Goal: Information Seeking & Learning: Find specific fact

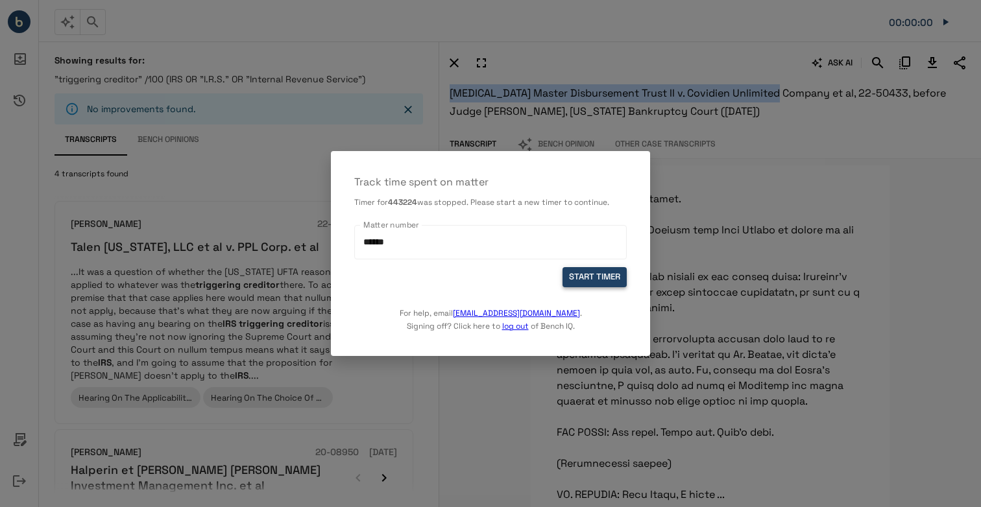
scroll to position [572, 0]
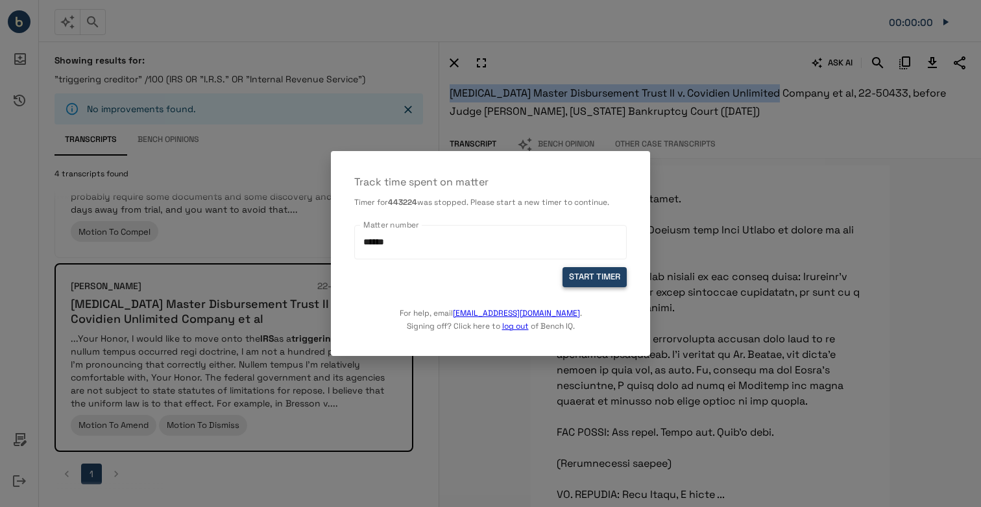
click at [582, 271] on button "START TIMER" at bounding box center [594, 277] width 64 height 20
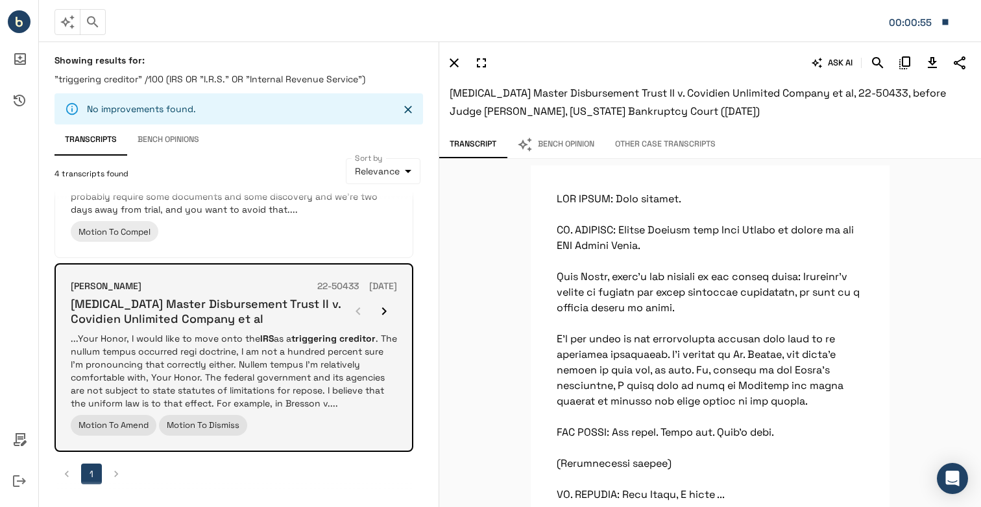
click at [219, 352] on p "...Your Honor, I would like to move onto the IRS as a triggering creditor . The…" at bounding box center [234, 371] width 326 height 78
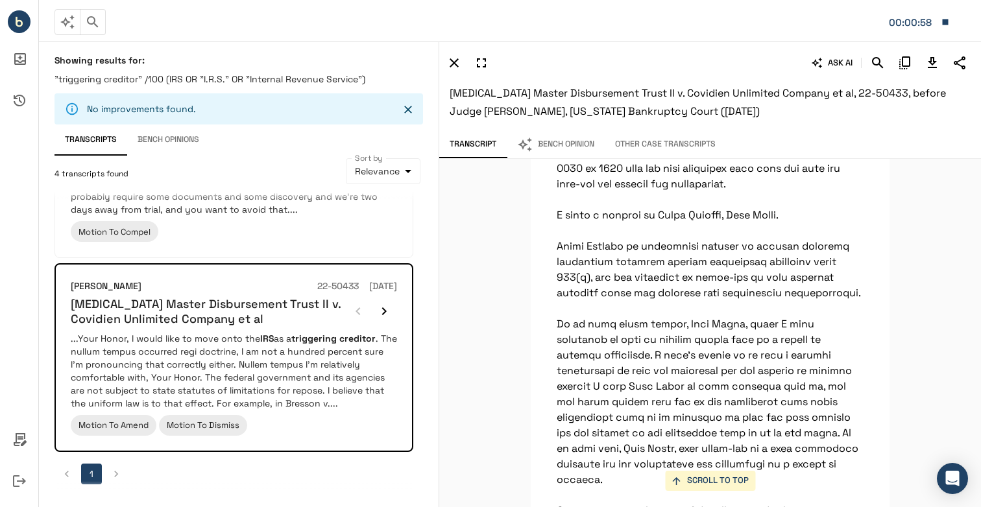
scroll to position [31260, 0]
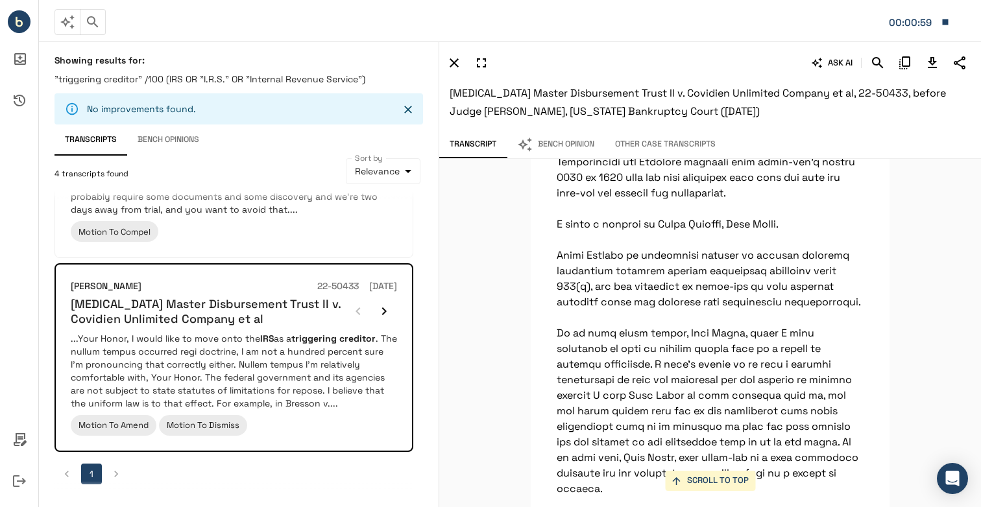
click at [583, 143] on button "Bench Opinion" at bounding box center [556, 144] width 98 height 27
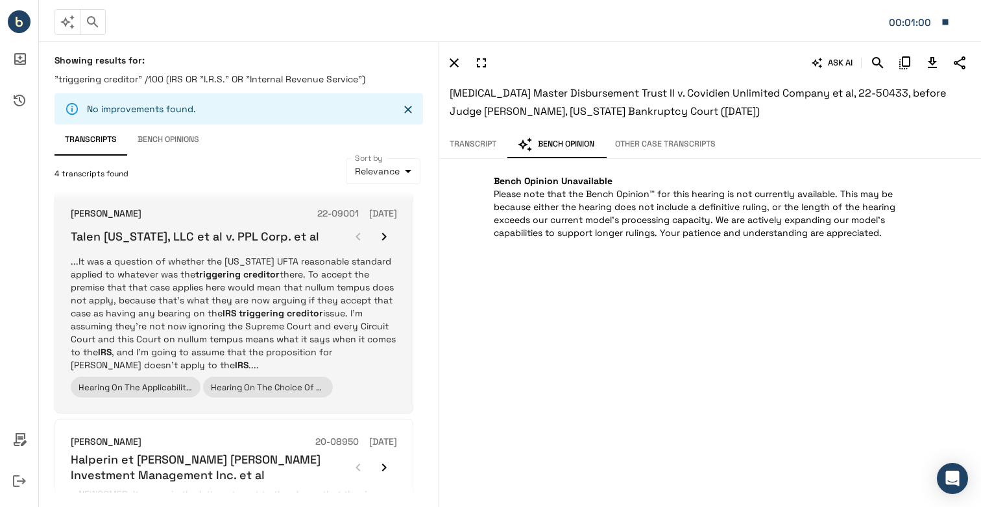
scroll to position [0, 0]
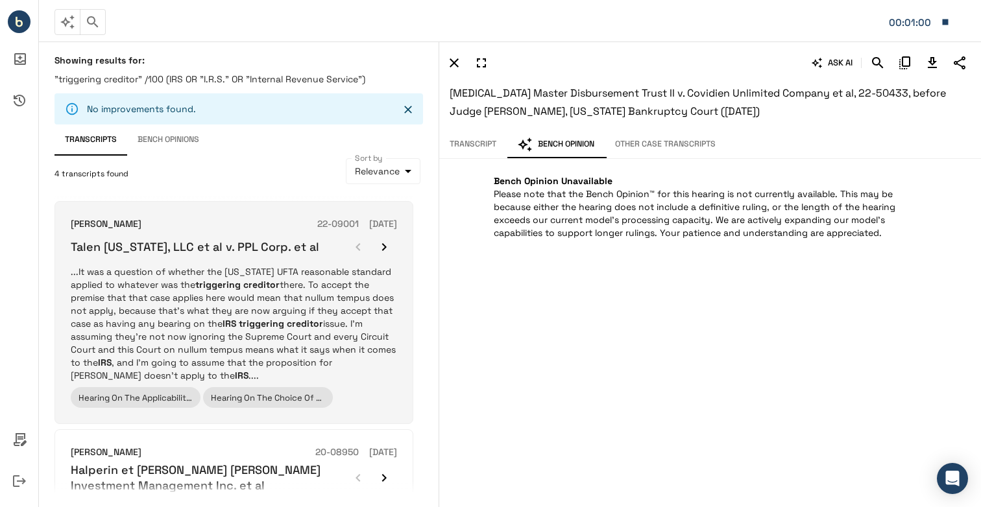
click at [173, 265] on p "...It was a question of whether the Texas UFTA reasonable standard applied to w…" at bounding box center [234, 323] width 326 height 117
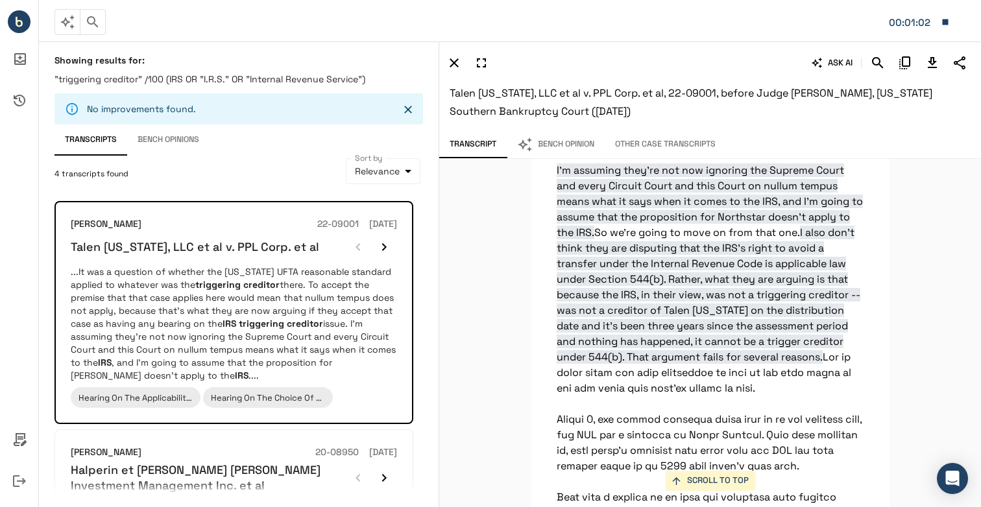
scroll to position [42490, 0]
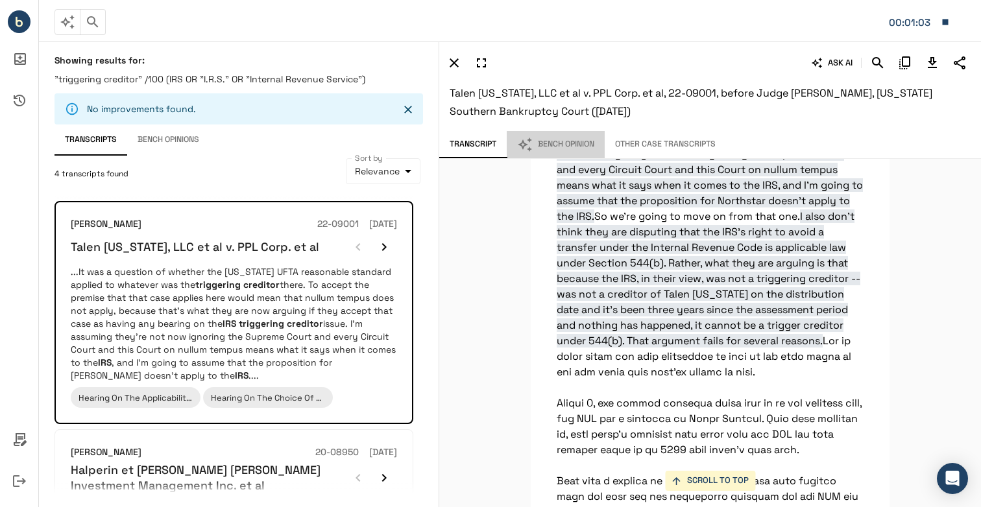
click at [564, 156] on button "Bench Opinion" at bounding box center [556, 144] width 98 height 27
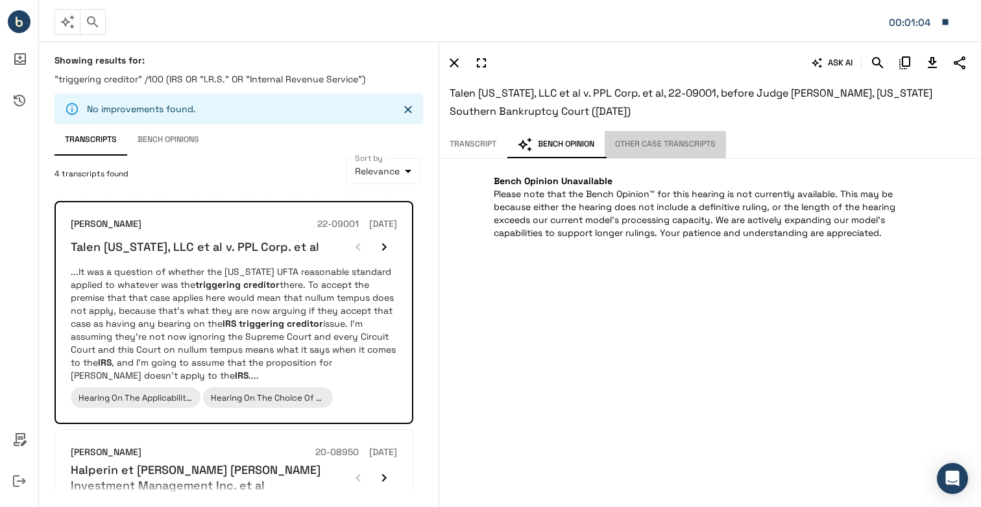
click at [650, 152] on button "Other Case Transcripts" at bounding box center [664, 144] width 121 height 27
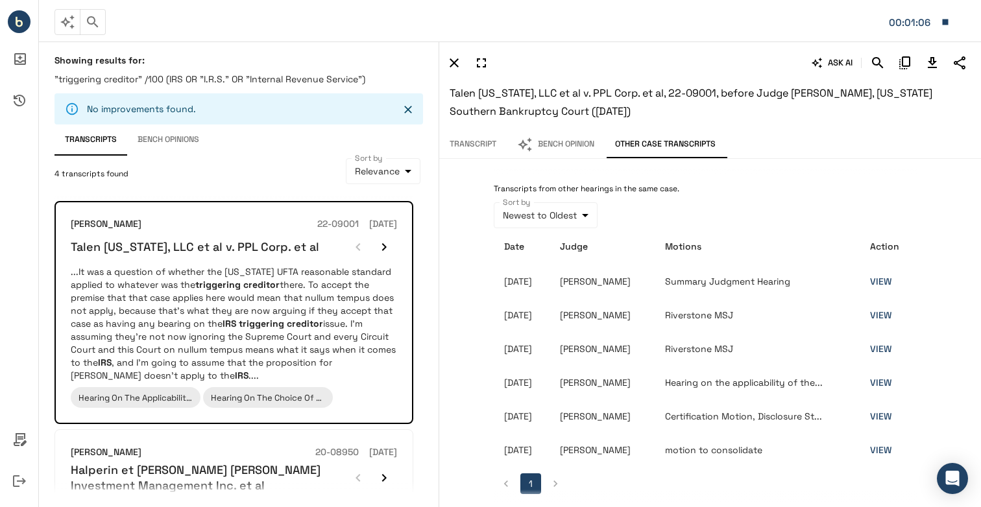
scroll to position [5, 0]
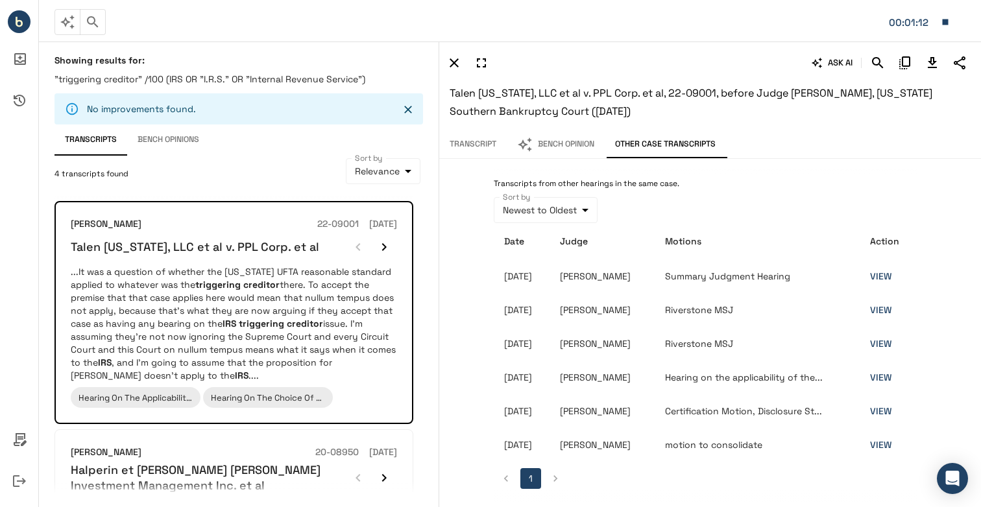
click at [881, 374] on link "VIEW" at bounding box center [880, 378] width 21 height 12
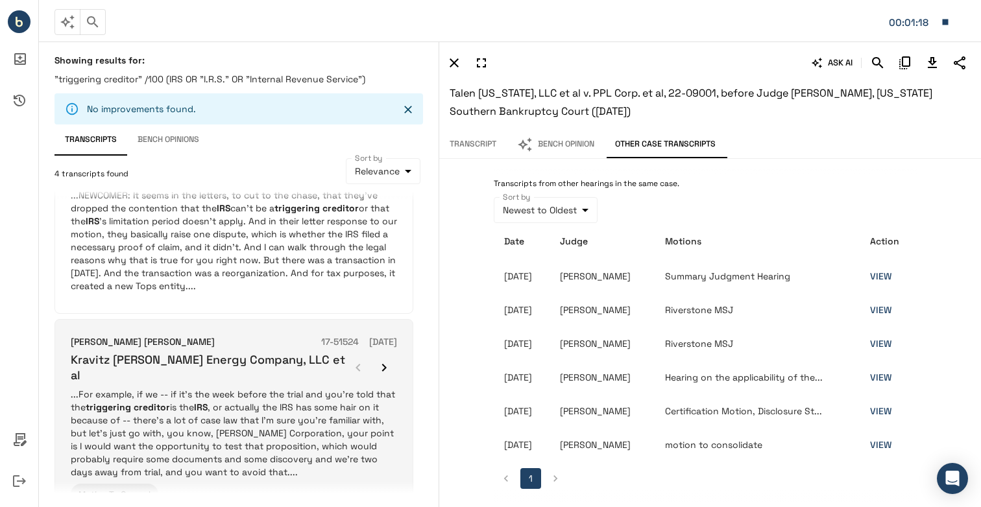
scroll to position [454, 0]
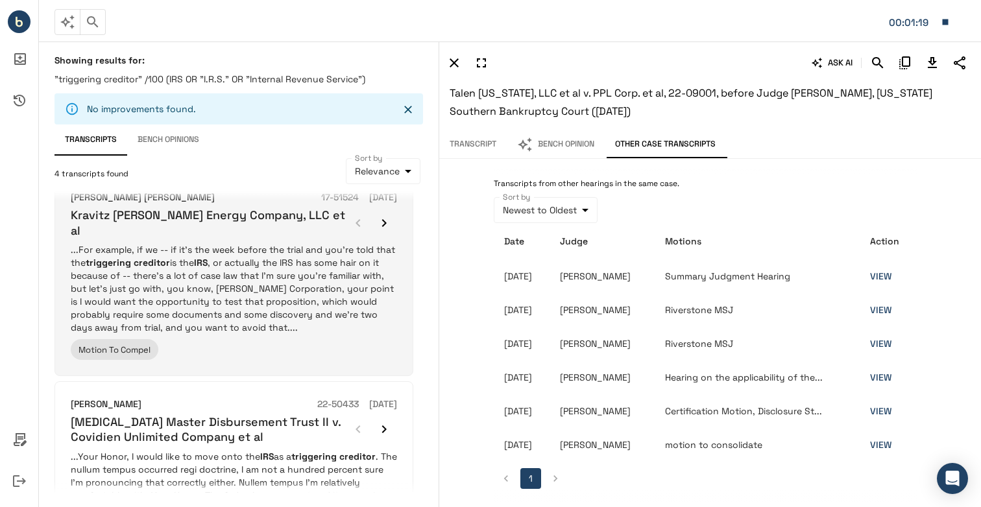
click at [207, 267] on p "...For example, if we -- if it’s the week before the trial and you’re told that…" at bounding box center [234, 288] width 326 height 91
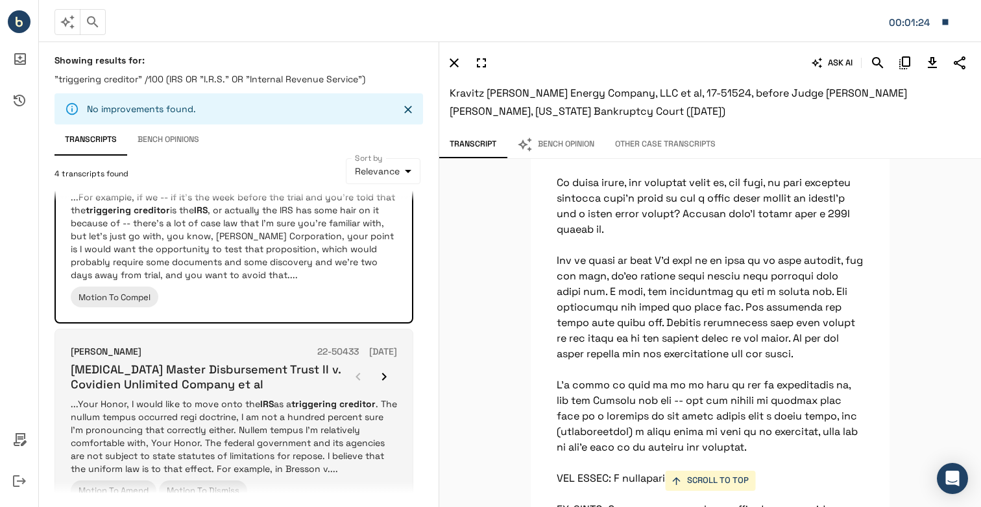
scroll to position [572, 0]
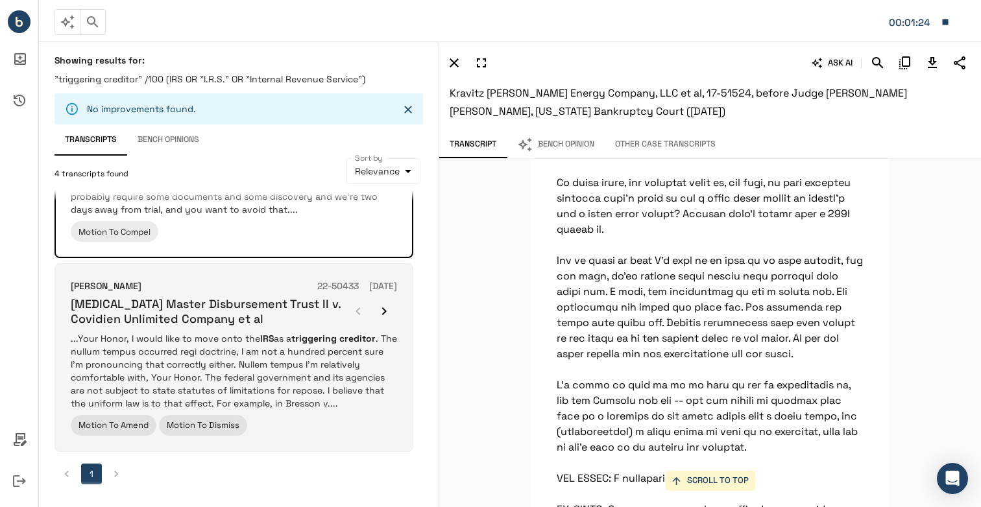
click at [154, 332] on p "...Your Honor, I would like to move onto the IRS as a triggering creditor . The…" at bounding box center [234, 371] width 326 height 78
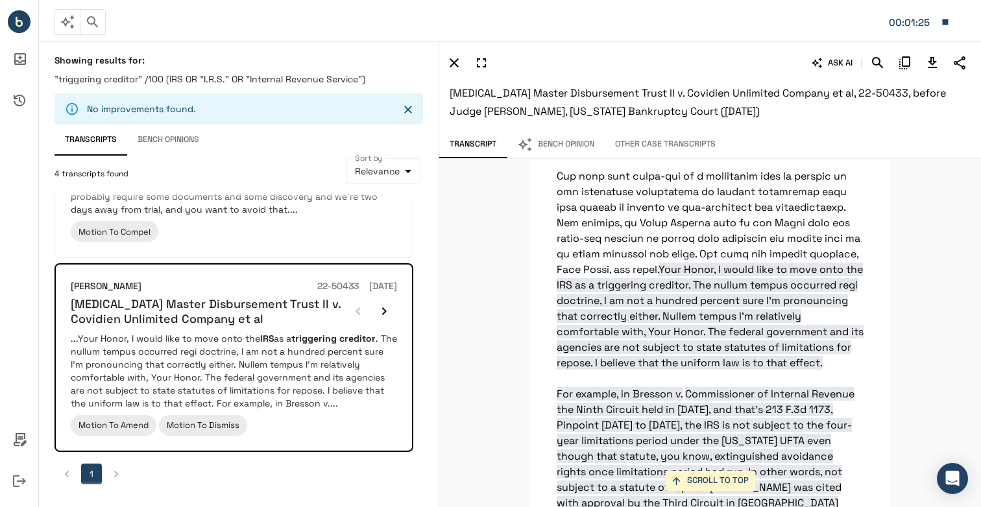
scroll to position [31649, 0]
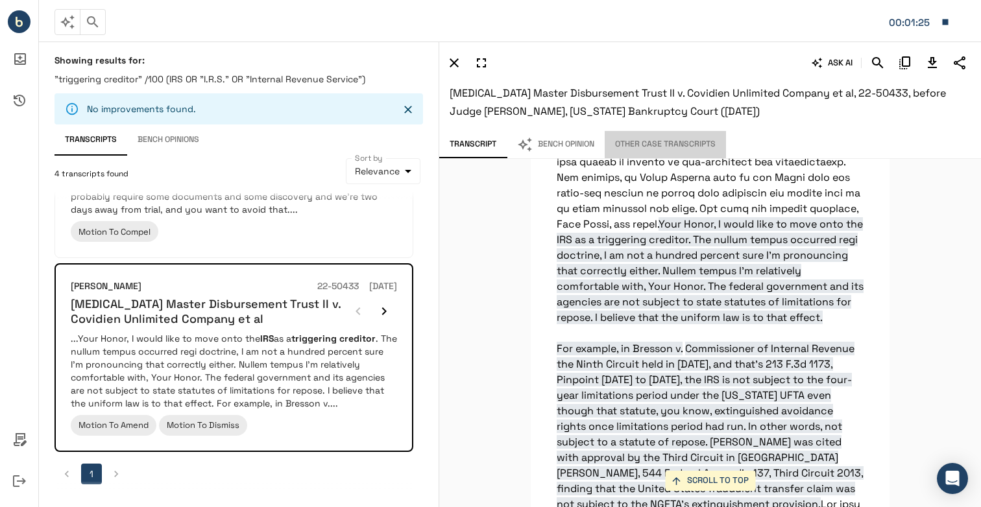
click at [698, 146] on button "Other Case Transcripts" at bounding box center [664, 144] width 121 height 27
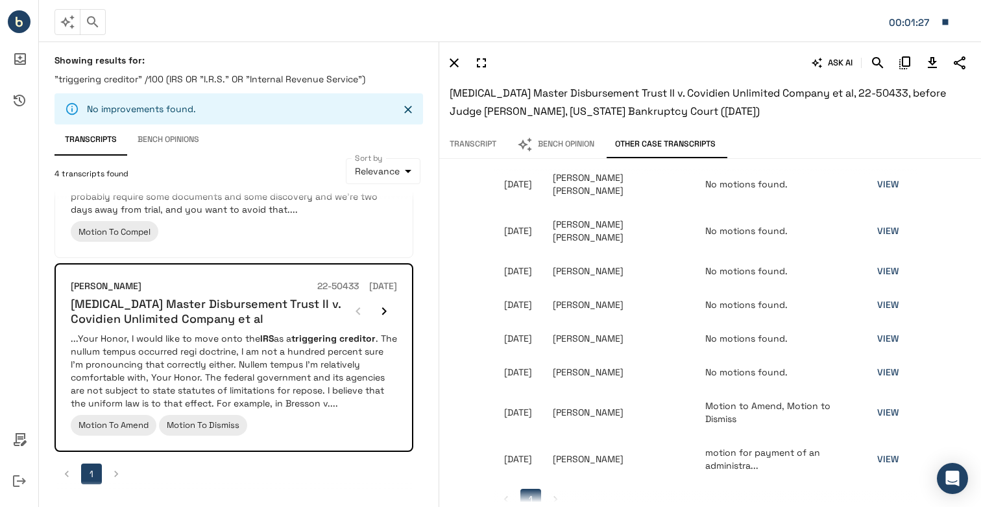
scroll to position [125, 0]
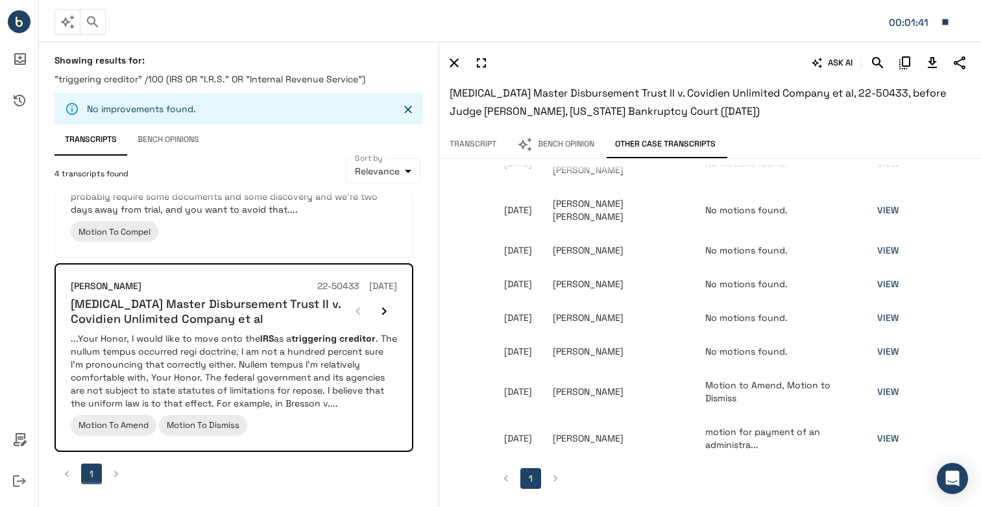
click at [894, 390] on link "VIEW" at bounding box center [887, 392] width 21 height 12
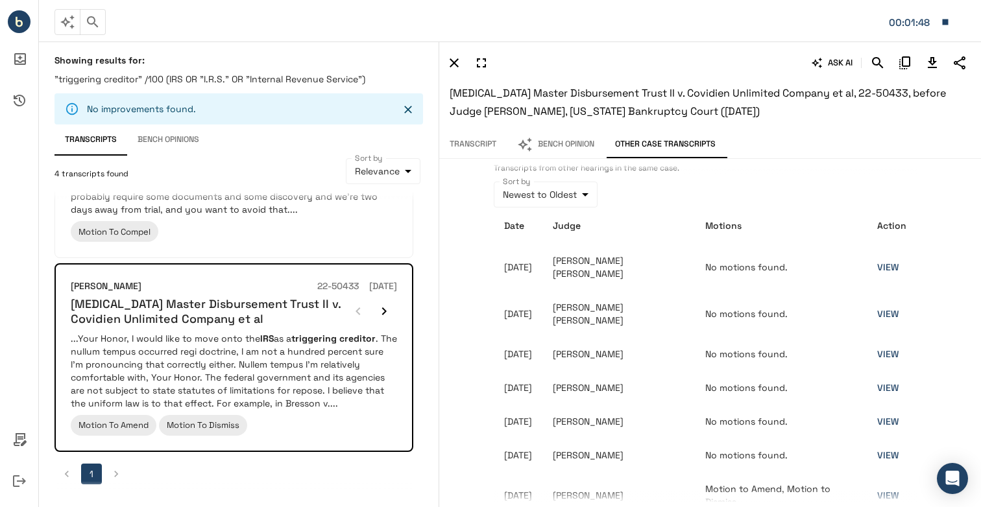
scroll to position [0, 0]
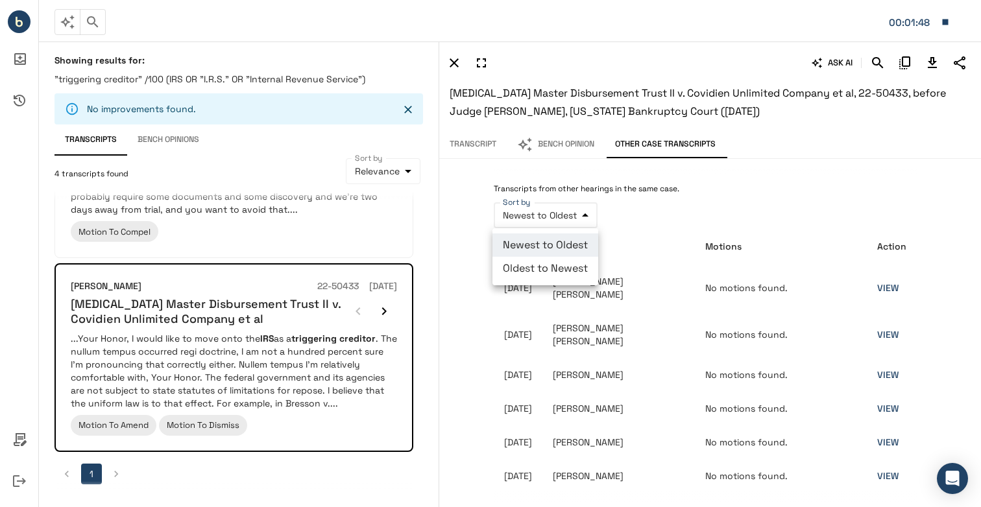
click at [549, 215] on body "**********" at bounding box center [490, 253] width 981 height 507
click at [567, 267] on li "Oldest to Newest" at bounding box center [545, 268] width 106 height 23
type input "**********"
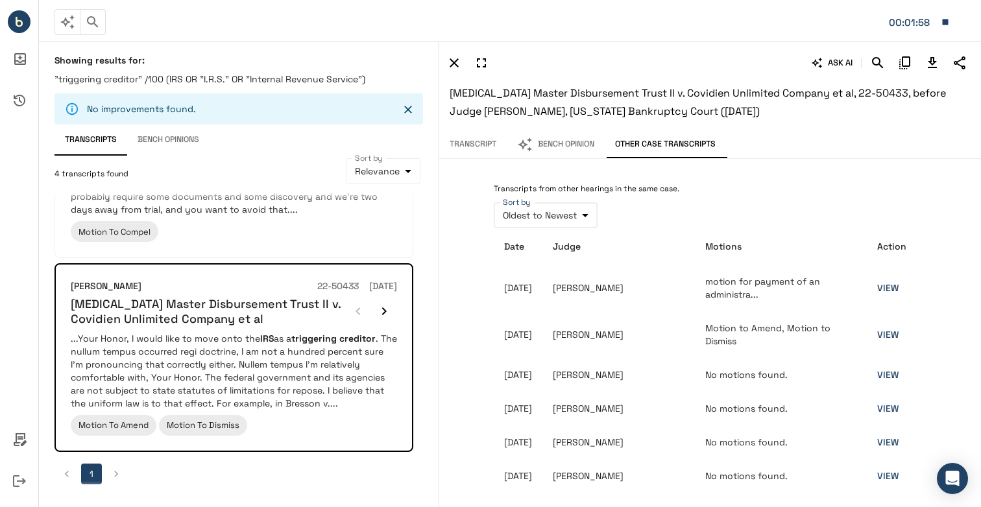
click at [554, 143] on button "Bench Opinion" at bounding box center [556, 144] width 98 height 27
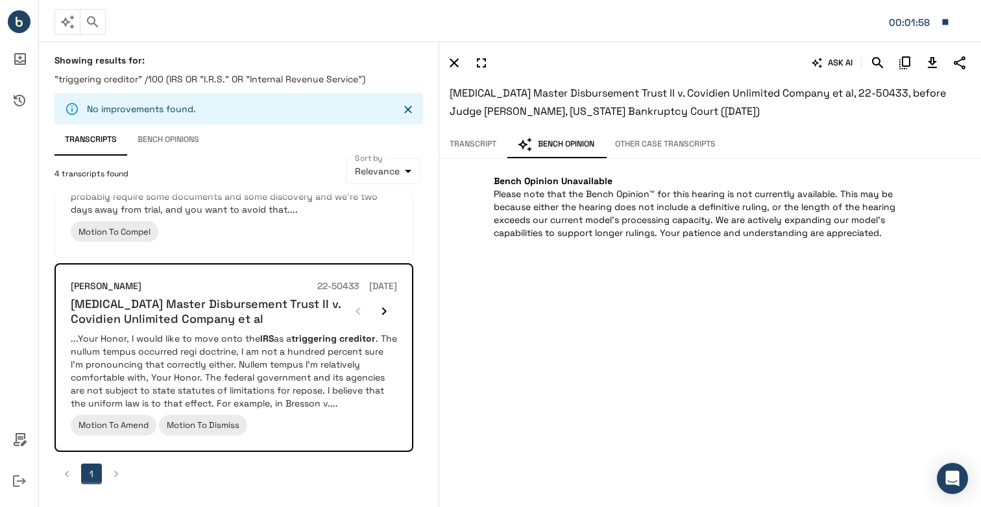
click at [462, 128] on div "ASK AI Opioid Master Disbursement Trust II v. Covidien Unlimited Company et al,…" at bounding box center [710, 86] width 542 height 89
click at [486, 147] on button "Transcript" at bounding box center [472, 144] width 67 height 27
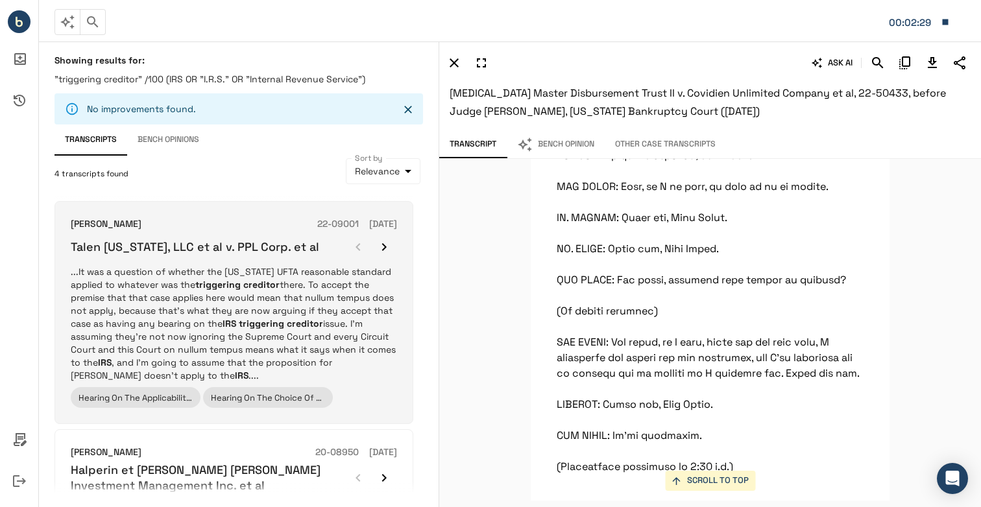
scroll to position [130, 0]
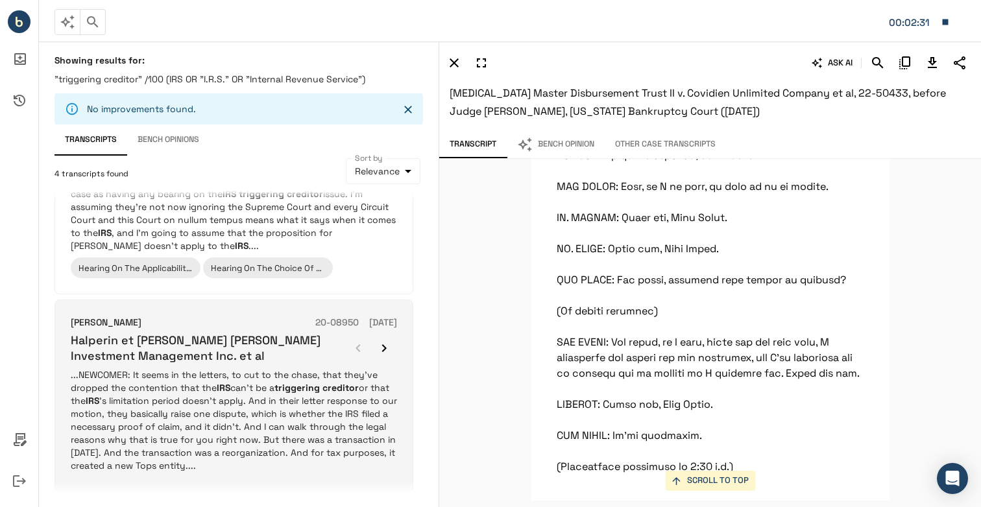
click at [159, 368] on p "...NEWCOMER: It seems in the letters, to cut to the chase, that they've dropped…" at bounding box center [234, 420] width 326 height 104
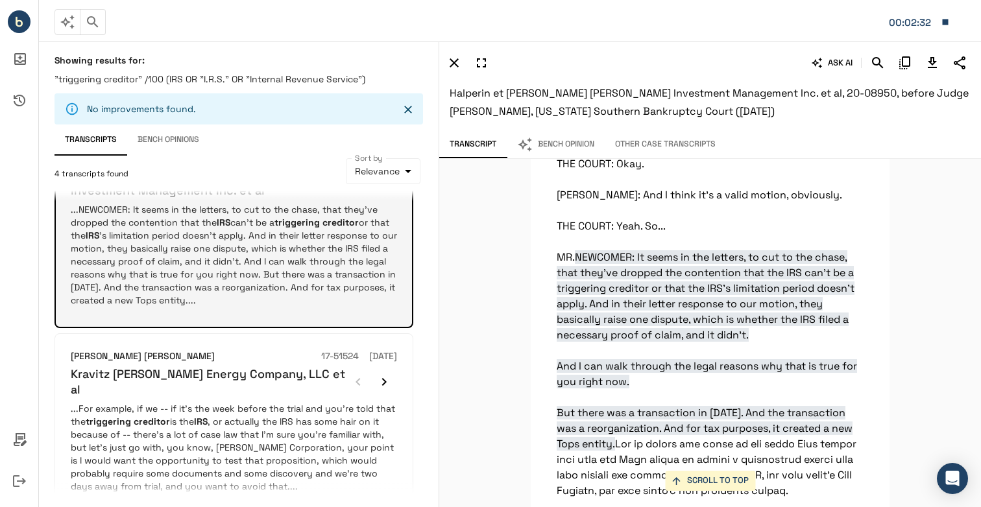
scroll to position [25984, 0]
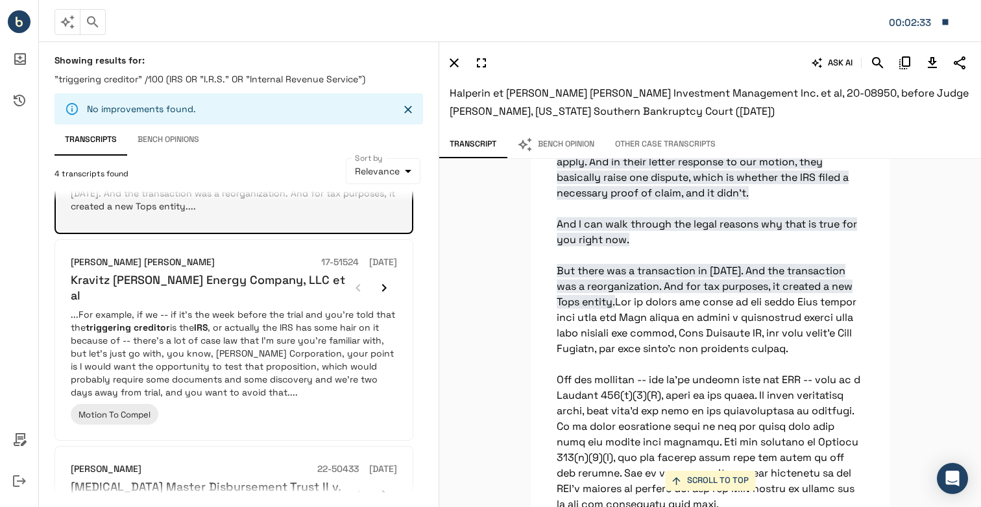
click at [159, 368] on p "...For example, if we -- if it’s the week before the trial and you’re told that…" at bounding box center [234, 353] width 326 height 91
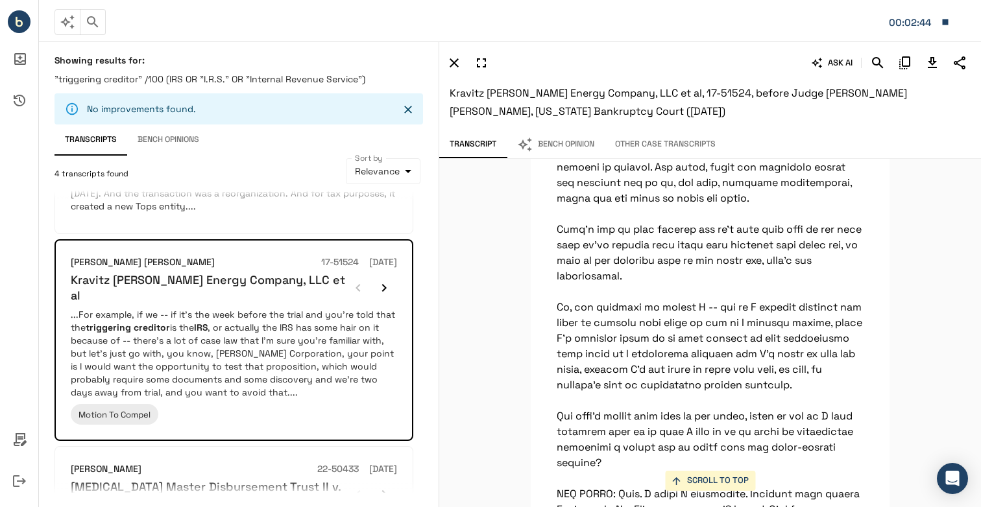
scroll to position [3501, 0]
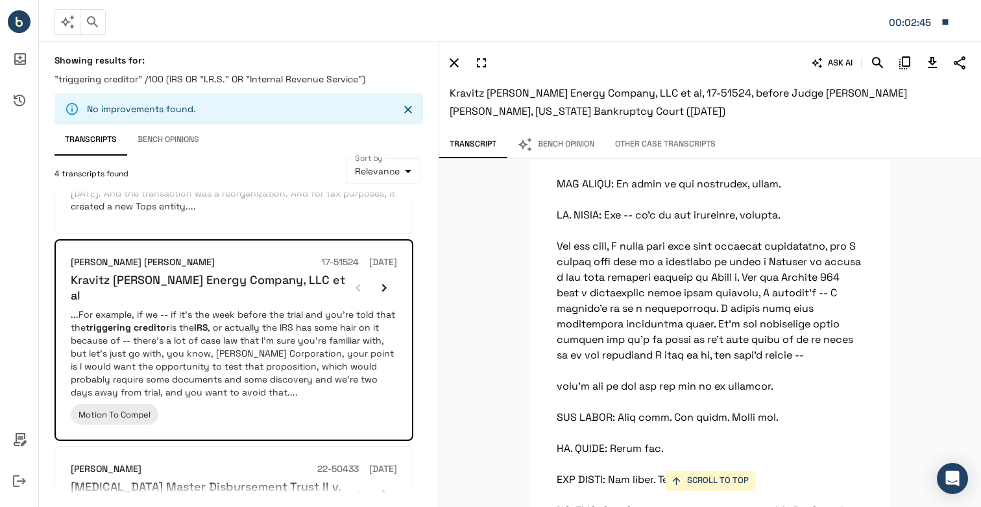
click at [567, 144] on button "Bench Opinion" at bounding box center [556, 144] width 98 height 27
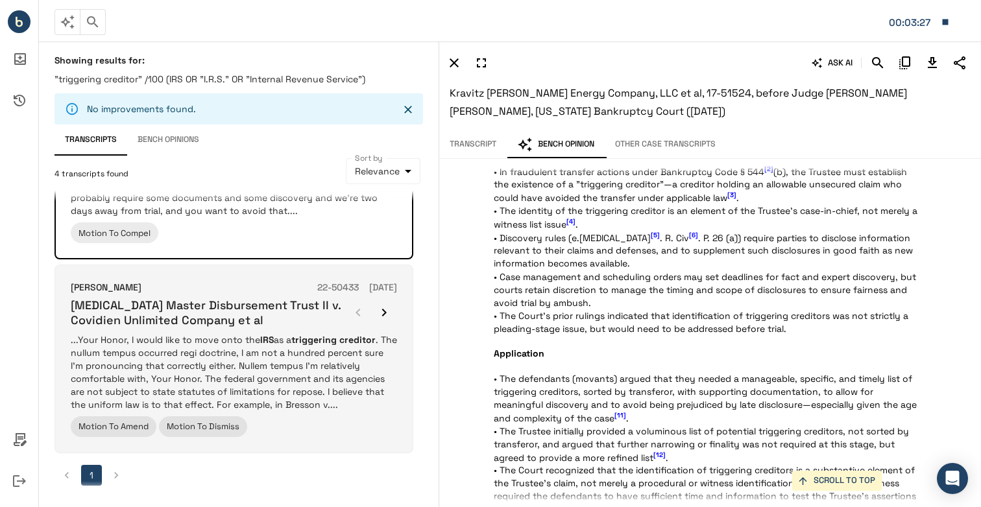
scroll to position [572, 0]
click at [153, 361] on p "...Your Honor, I would like to move onto the IRS as a triggering creditor . The…" at bounding box center [234, 371] width 326 height 78
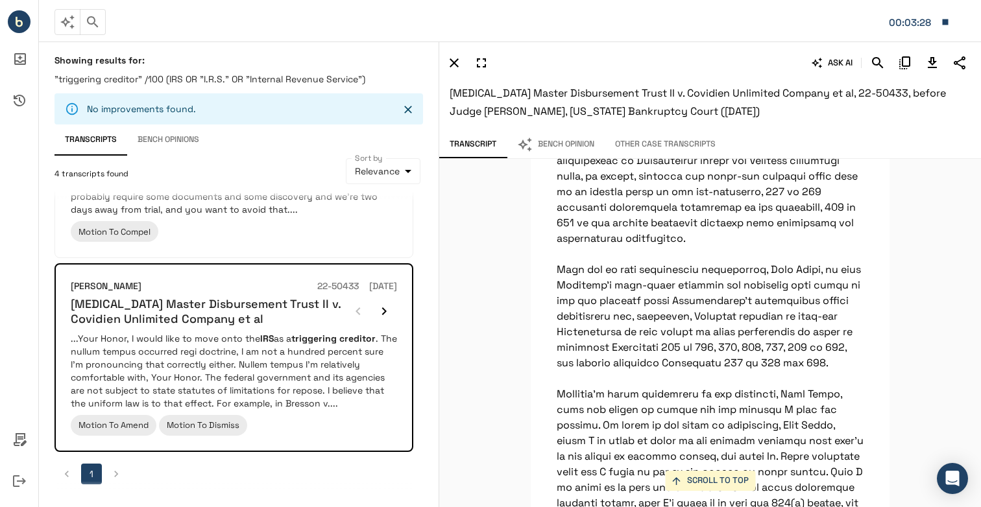
scroll to position [28990, 0]
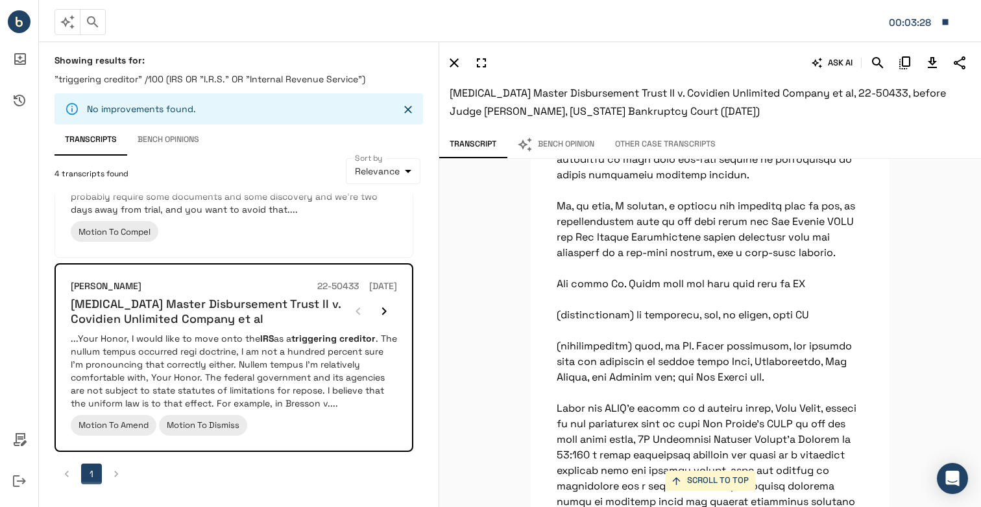
click at [543, 145] on button "Bench Opinion" at bounding box center [556, 144] width 98 height 27
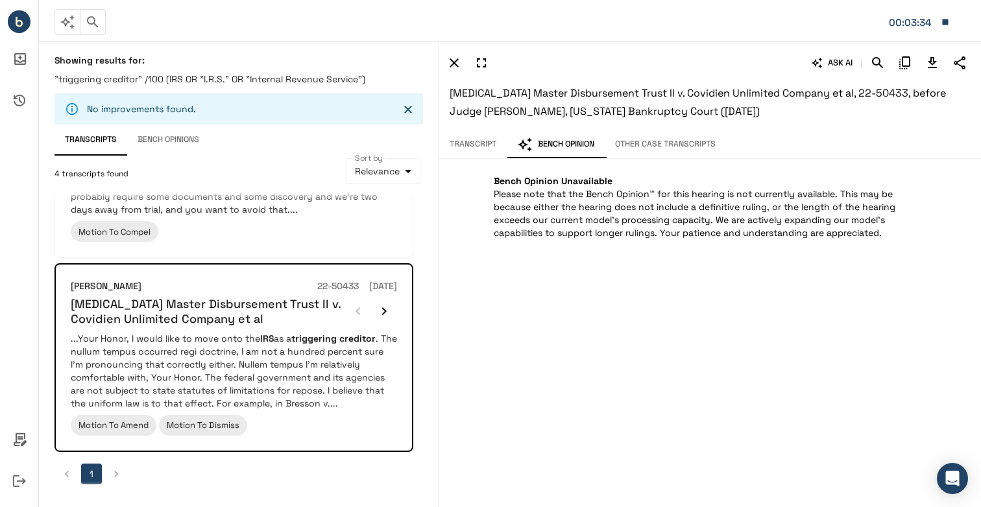
click at [452, 128] on div "ASK AI Opioid Master Disbursement Trust II v. Covidien Unlimited Company et al,…" at bounding box center [710, 86] width 542 height 89
click at [471, 141] on button "Transcript" at bounding box center [472, 144] width 67 height 27
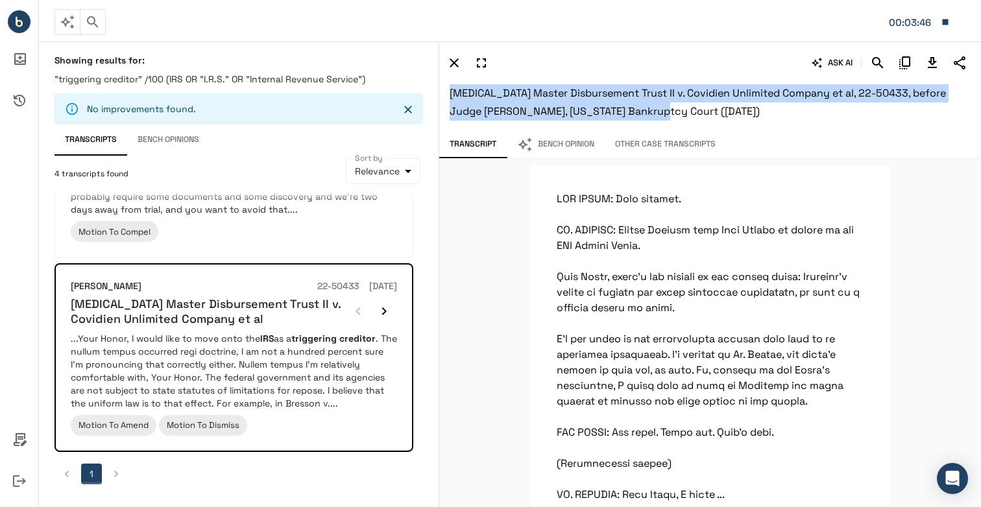
drag, startPoint x: 451, startPoint y: 92, endPoint x: 629, endPoint y: 110, distance: 178.6
click at [629, 110] on span "Opioid Master Disbursement Trust II v. Covidien Unlimited Company et al, 22-504…" at bounding box center [697, 102] width 496 height 32
copy span "Opioid Master Disbursement Trust II v. Covidien Unlimited Company et al, 22-504…"
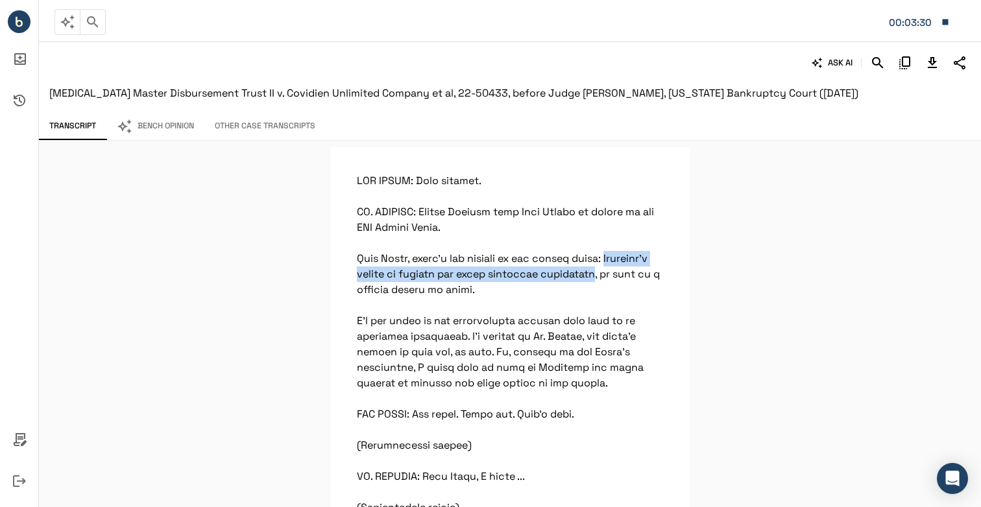
drag, startPoint x: 346, startPoint y: 271, endPoint x: 651, endPoint y: 278, distance: 305.5
drag, startPoint x: 629, startPoint y: 263, endPoint x: 606, endPoint y: 268, distance: 24.1
drag, startPoint x: 652, startPoint y: 275, endPoint x: 351, endPoint y: 276, distance: 301.6
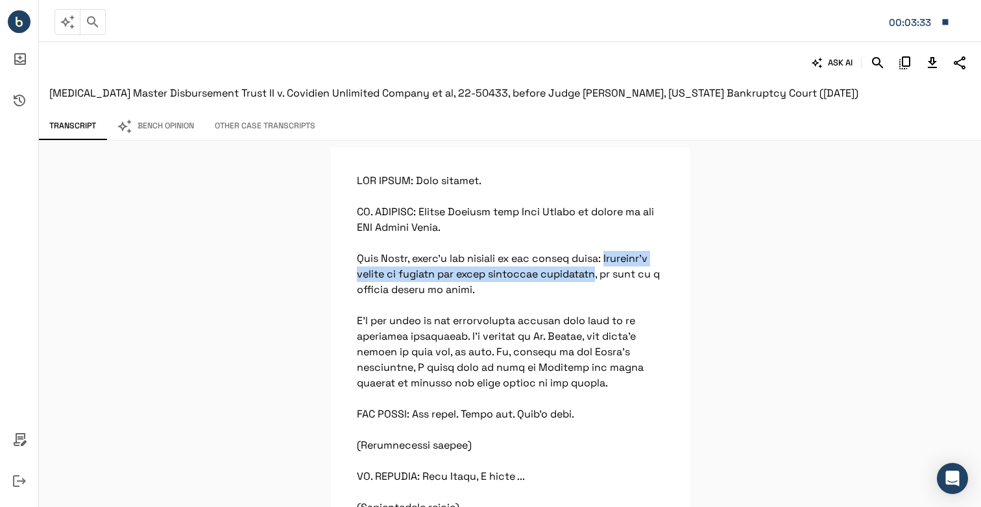
copy p "Covidien's motion to dismiss our trust adversary proceeding"
